Goal: Task Accomplishment & Management: Manage account settings

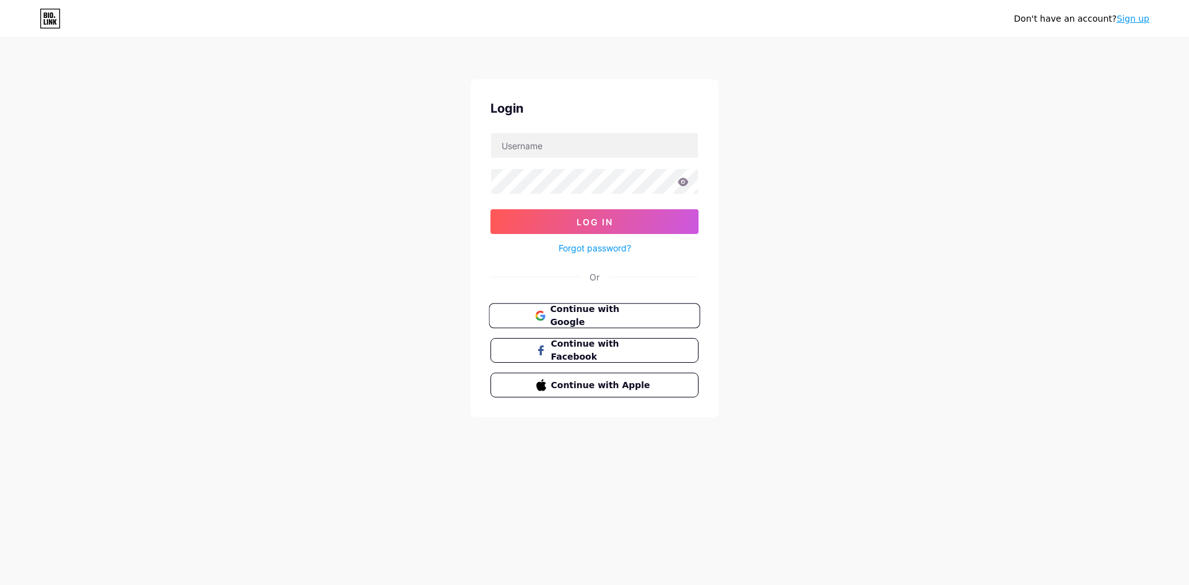
click at [622, 309] on span "Continue with Google" at bounding box center [601, 316] width 103 height 27
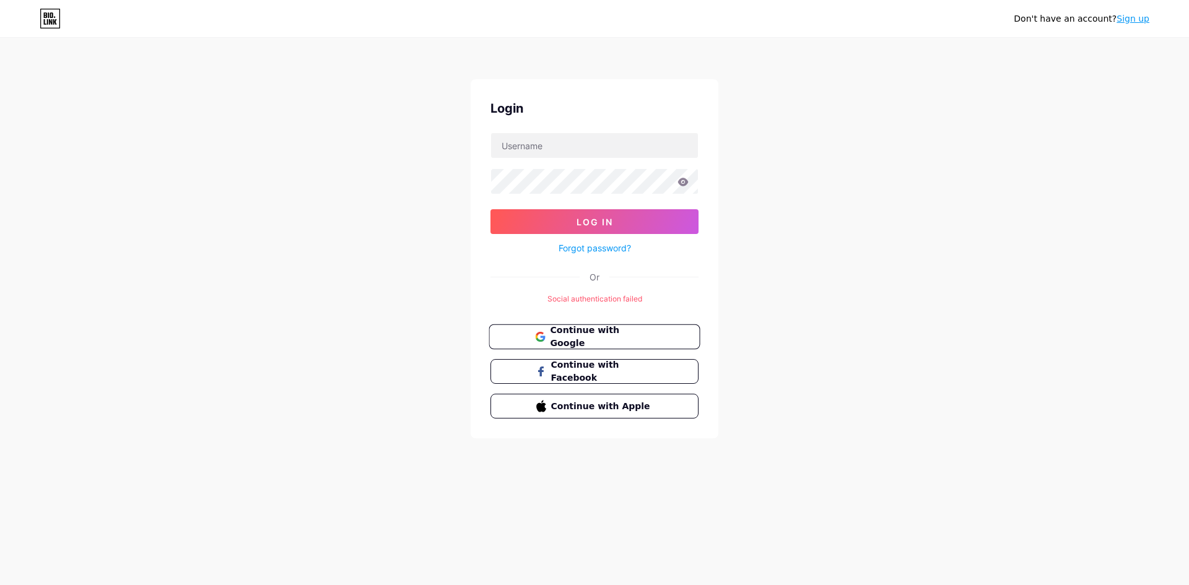
click at [601, 341] on span "Continue with Google" at bounding box center [601, 337] width 103 height 27
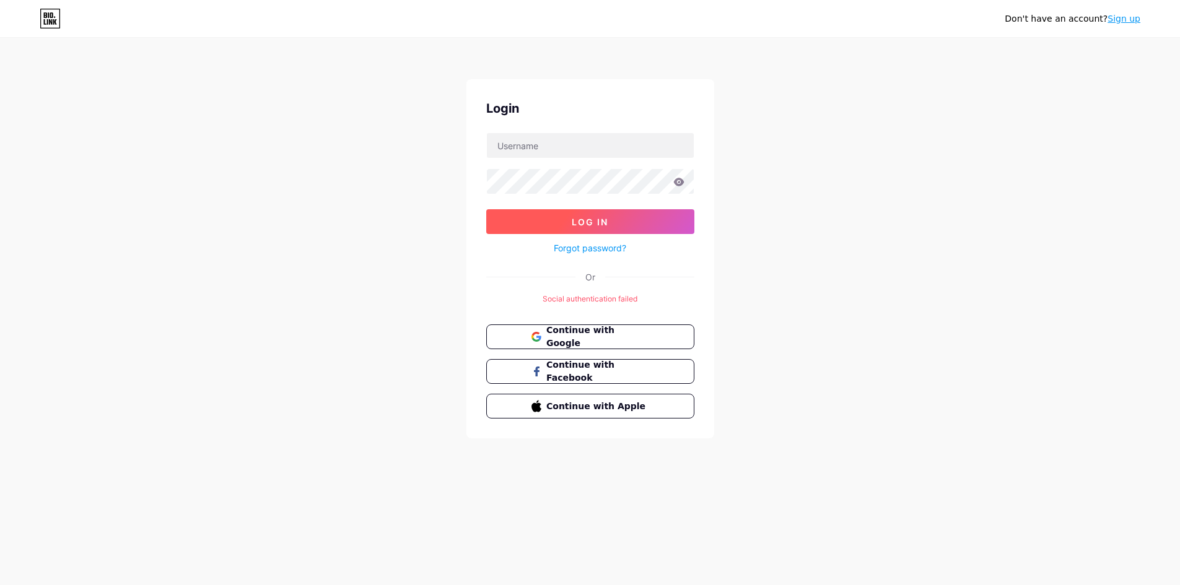
click at [636, 227] on button "Log In" at bounding box center [590, 221] width 208 height 25
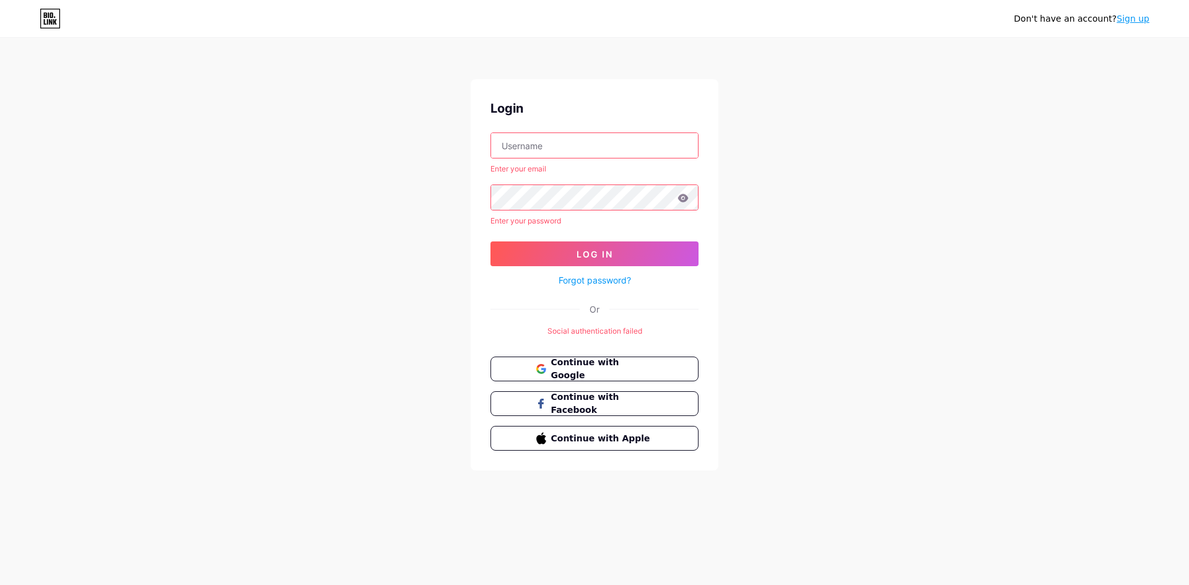
click at [620, 333] on div "Social authentication failed" at bounding box center [594, 331] width 208 height 11
click at [588, 377] on button "Continue with Google" at bounding box center [594, 369] width 211 height 25
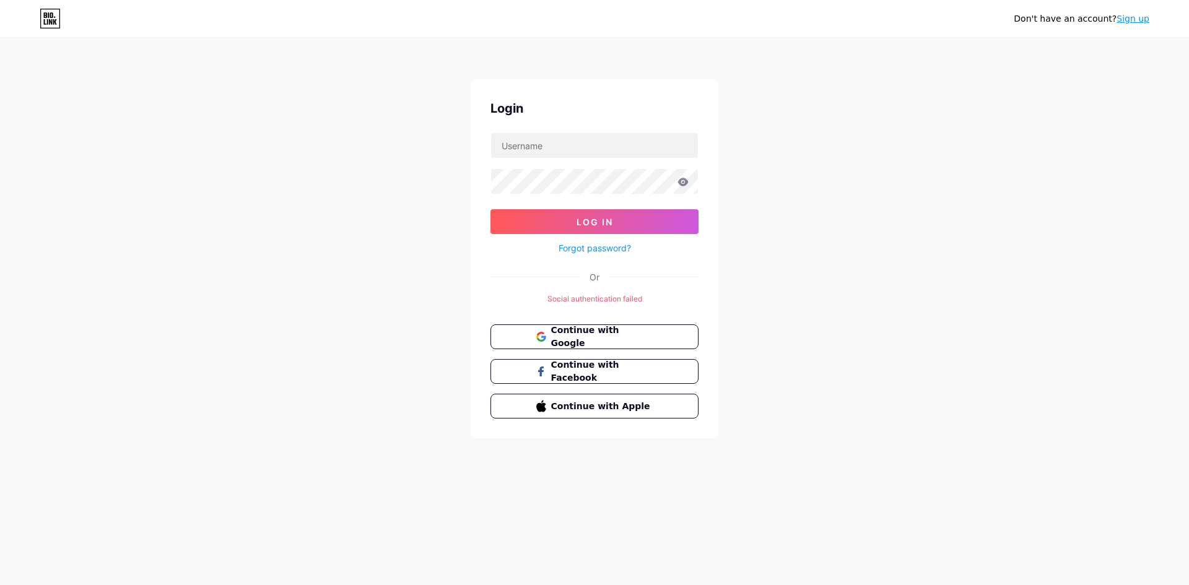
click at [608, 298] on div "Social authentication failed" at bounding box center [594, 299] width 208 height 11
click at [587, 282] on div "Or" at bounding box center [594, 277] width 208 height 13
